Goal: Task Accomplishment & Management: Use online tool/utility

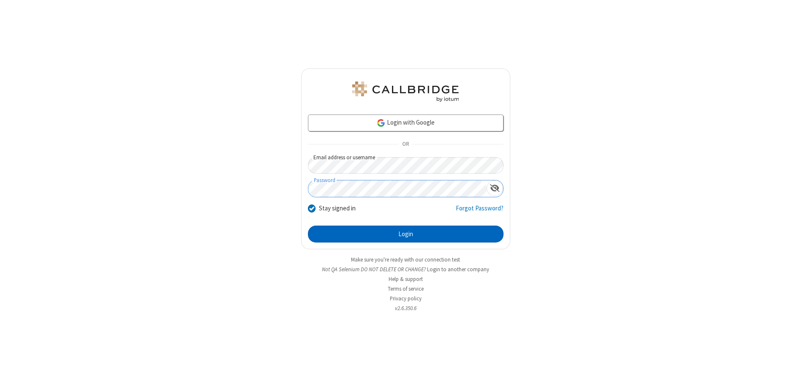
click at [406, 234] on button "Login" at bounding box center [406, 234] width 196 height 17
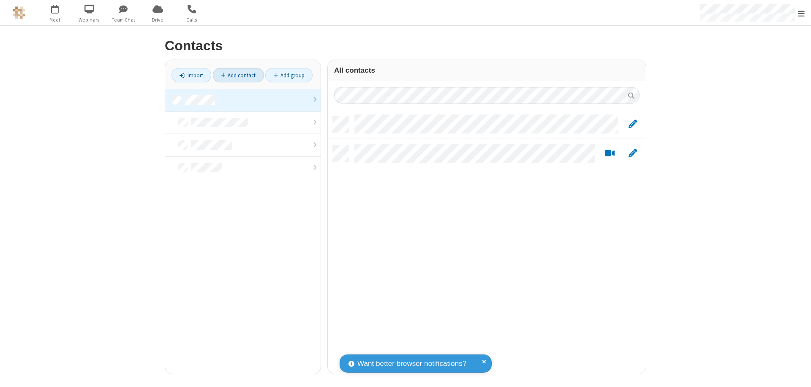
click at [238, 75] on link "Add contact" at bounding box center [238, 75] width 51 height 14
